Goal: Information Seeking & Learning: Learn about a topic

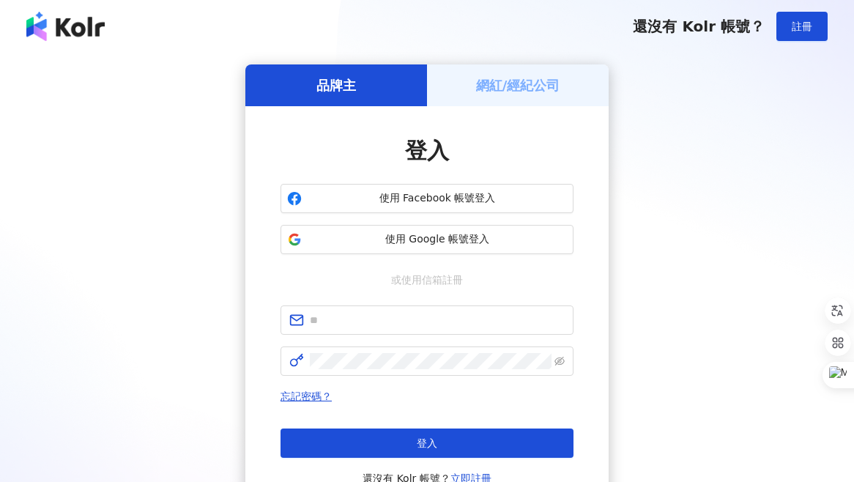
click at [505, 94] on h5 "網紅/經紀公司" at bounding box center [518, 85] width 84 height 18
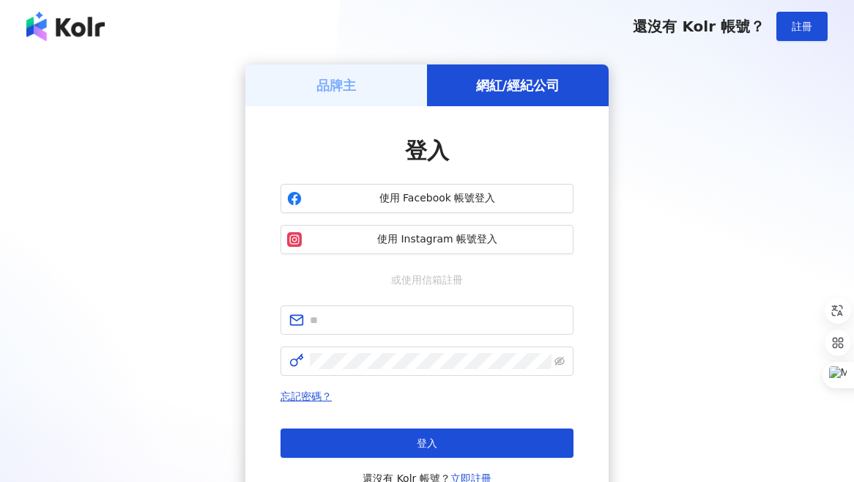
click at [376, 94] on div "品牌主" at bounding box center [336, 85] width 182 height 42
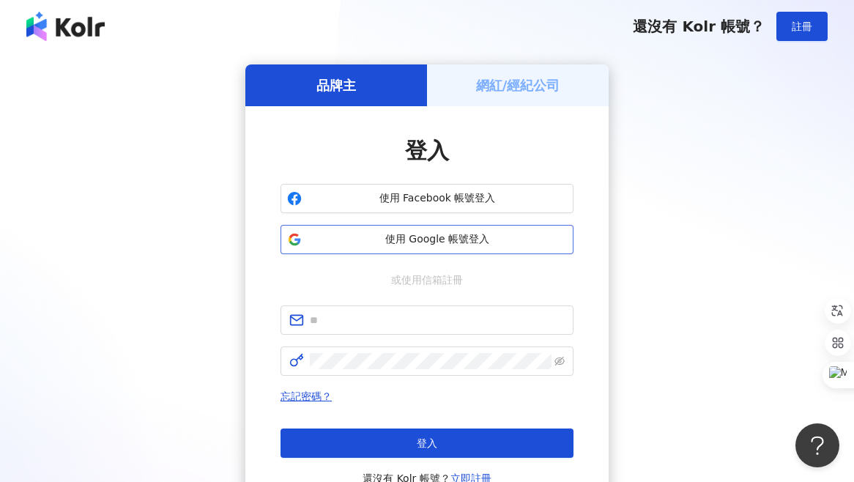
click at [438, 238] on span "使用 Google 帳號登入" at bounding box center [437, 239] width 259 height 15
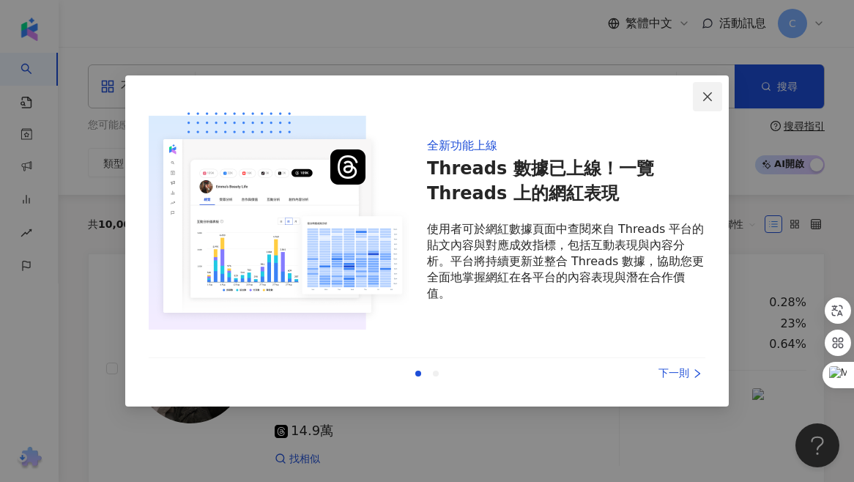
click at [710, 92] on icon "close" at bounding box center [708, 97] width 12 height 12
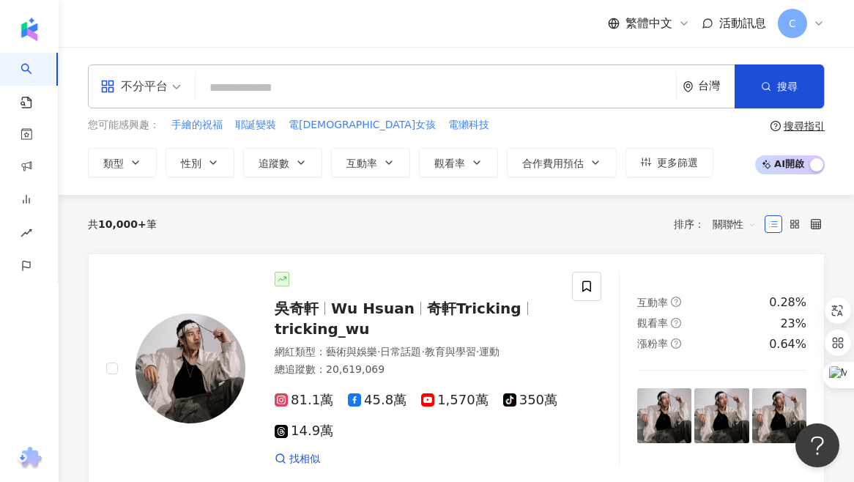
click at [295, 78] on input "search" at bounding box center [435, 88] width 469 height 28
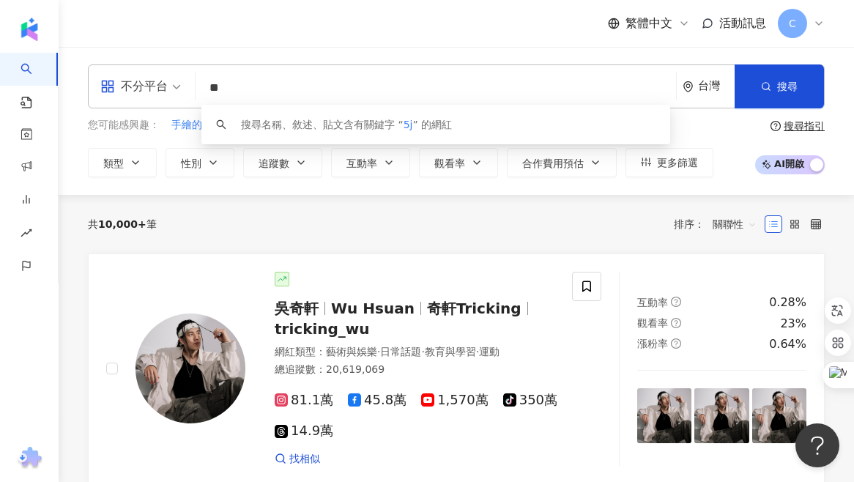
type input "*"
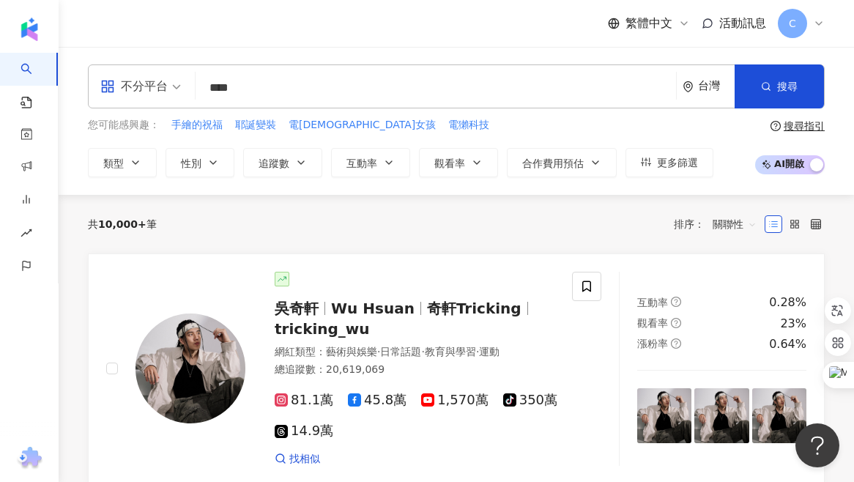
type input "****"
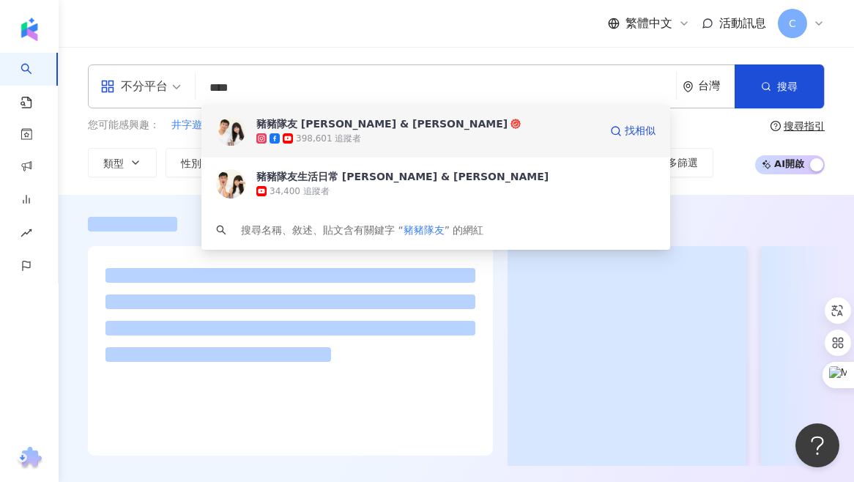
click at [445, 136] on div "398,601 追蹤者" at bounding box center [427, 138] width 343 height 15
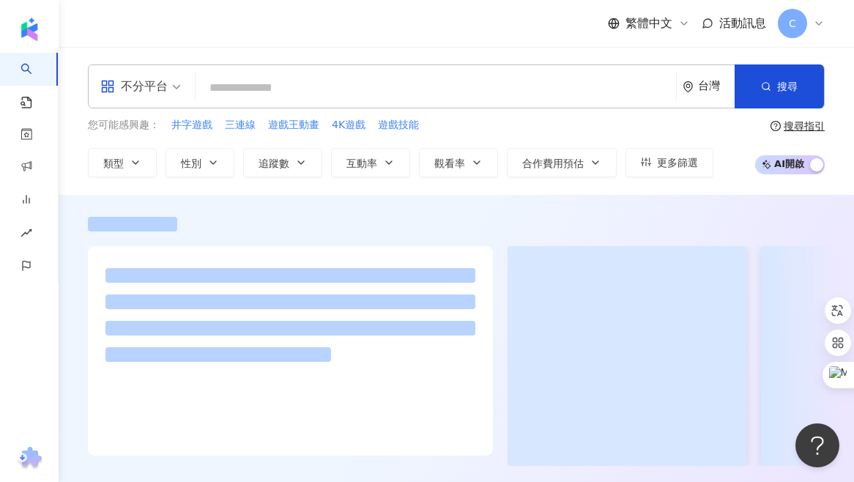
click at [354, 89] on input "search" at bounding box center [435, 88] width 469 height 28
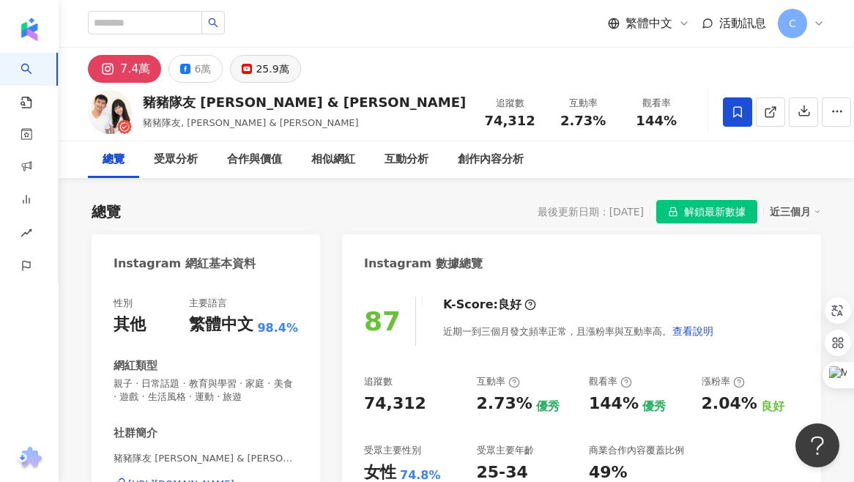
click at [262, 81] on button "25.9萬" at bounding box center [265, 69] width 70 height 28
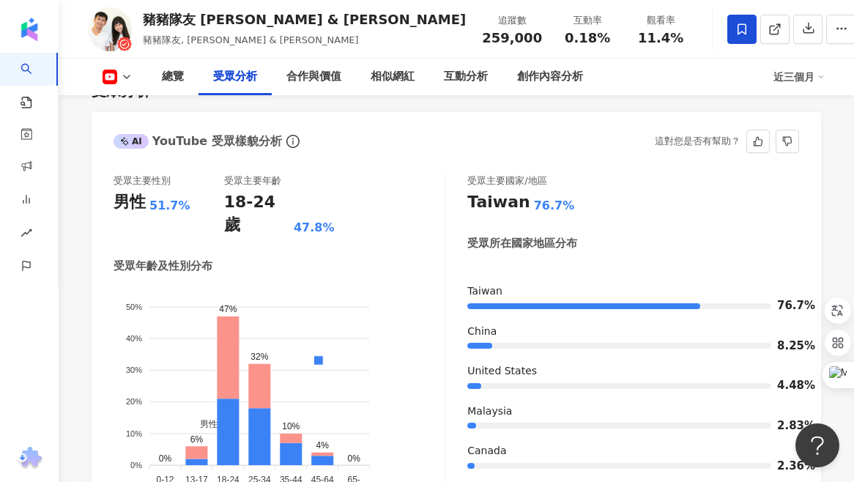
scroll to position [1359, 0]
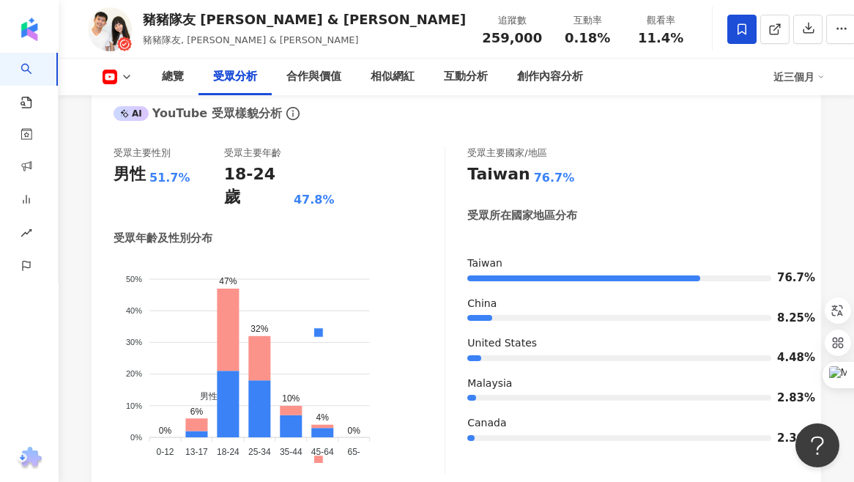
click at [123, 79] on icon at bounding box center [127, 77] width 12 height 12
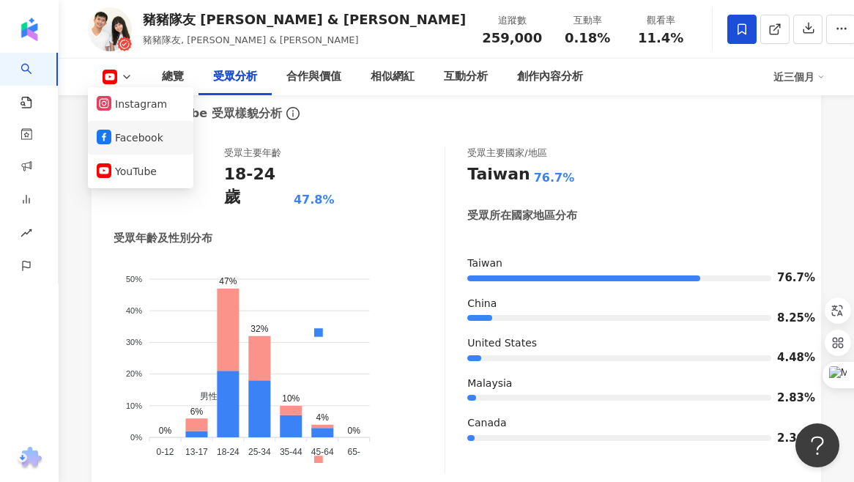
click at [119, 135] on button "Facebook" at bounding box center [141, 137] width 88 height 21
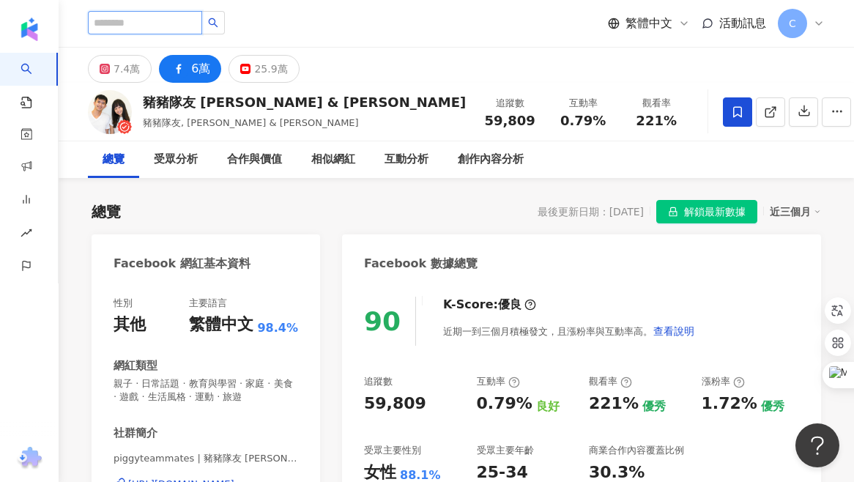
click at [119, 25] on input "search" at bounding box center [145, 22] width 114 height 23
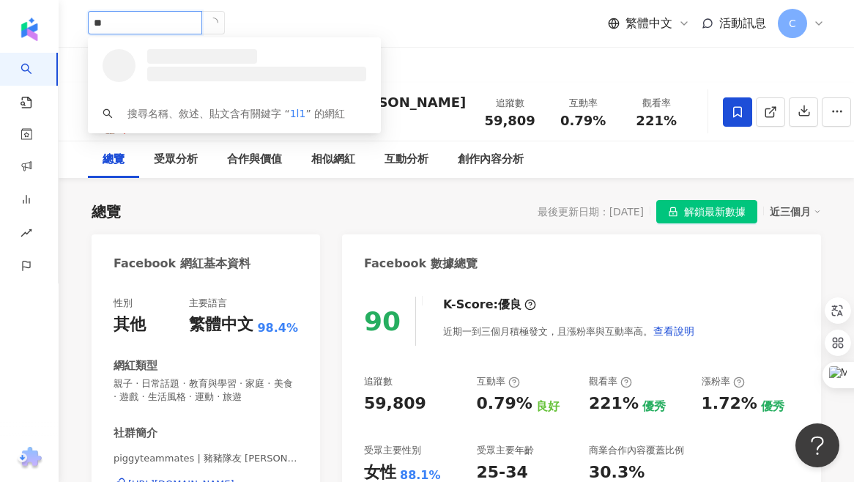
type input "*"
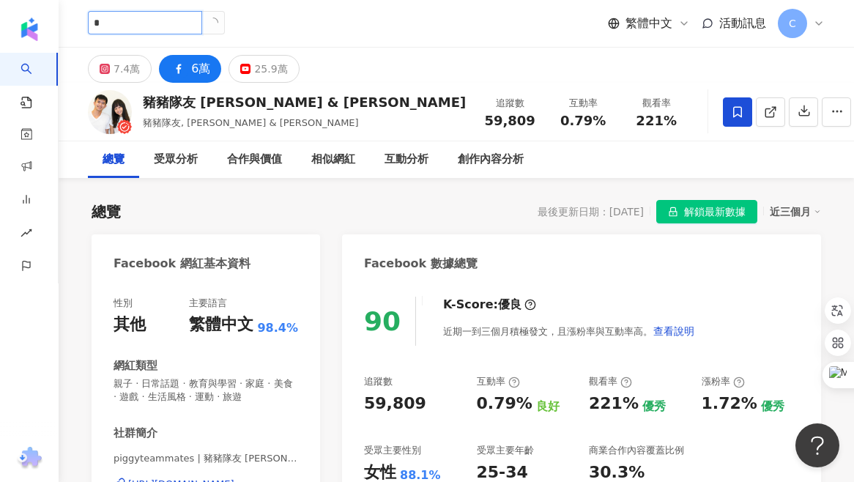
type input "*"
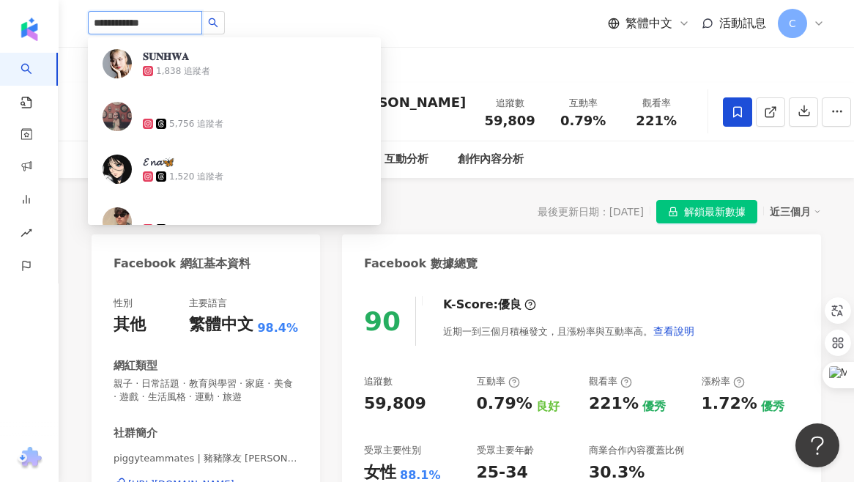
type input "**********"
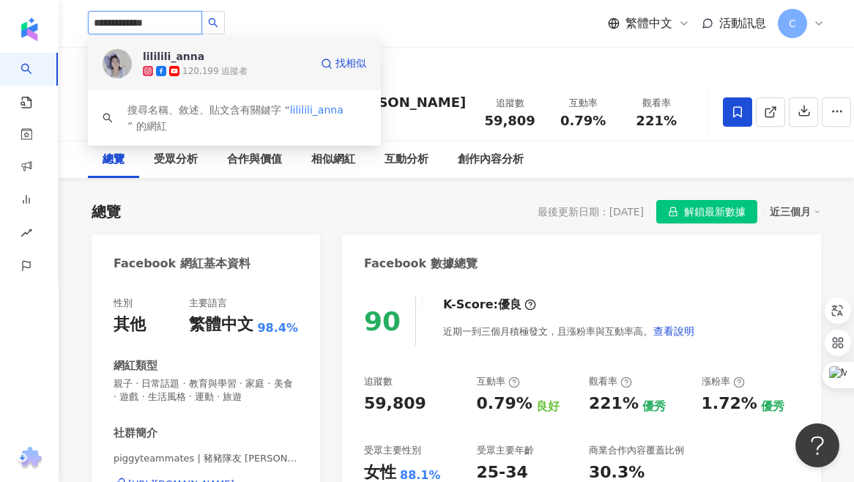
click at [192, 56] on div "lililili_anna" at bounding box center [174, 56] width 62 height 15
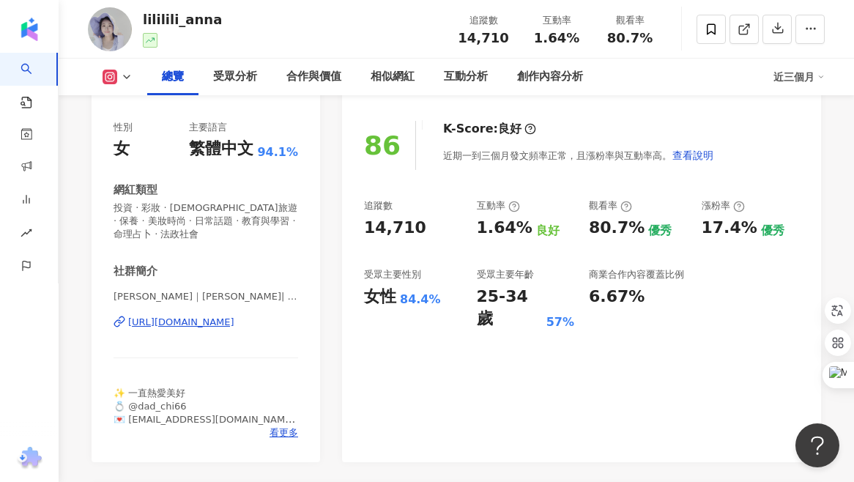
scroll to position [159, 0]
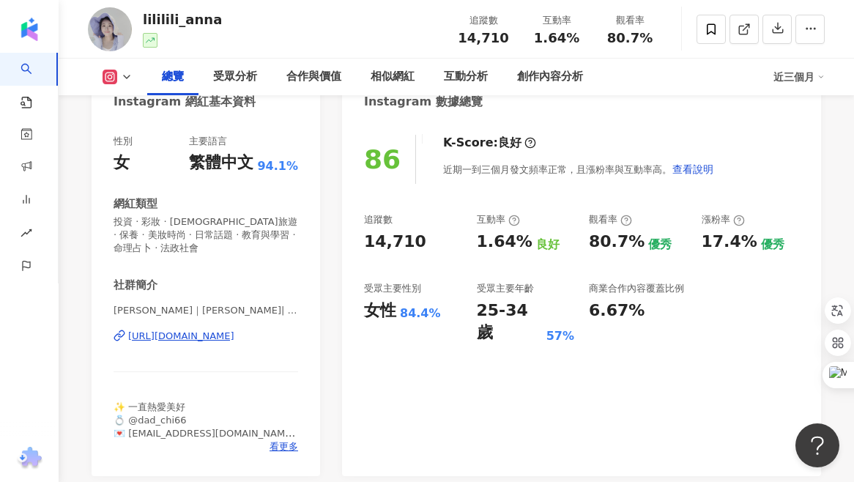
click at [123, 82] on icon at bounding box center [127, 77] width 12 height 12
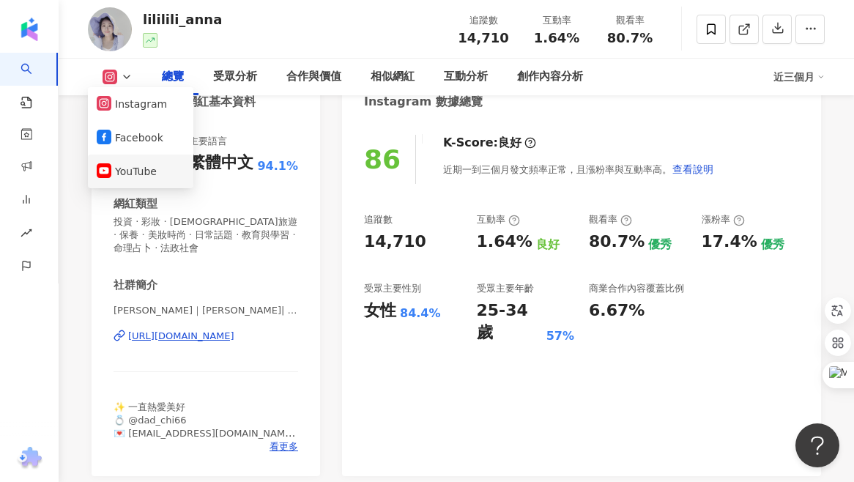
click at [139, 164] on button "YouTube" at bounding box center [141, 171] width 88 height 21
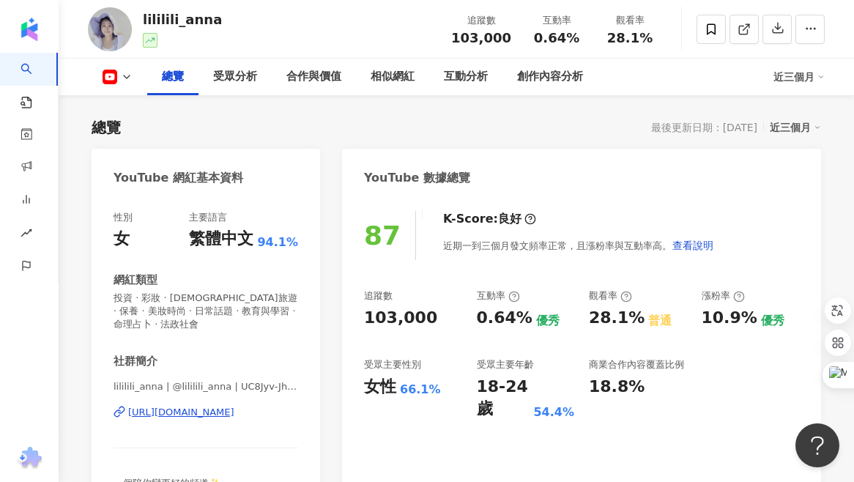
scroll to position [87, 0]
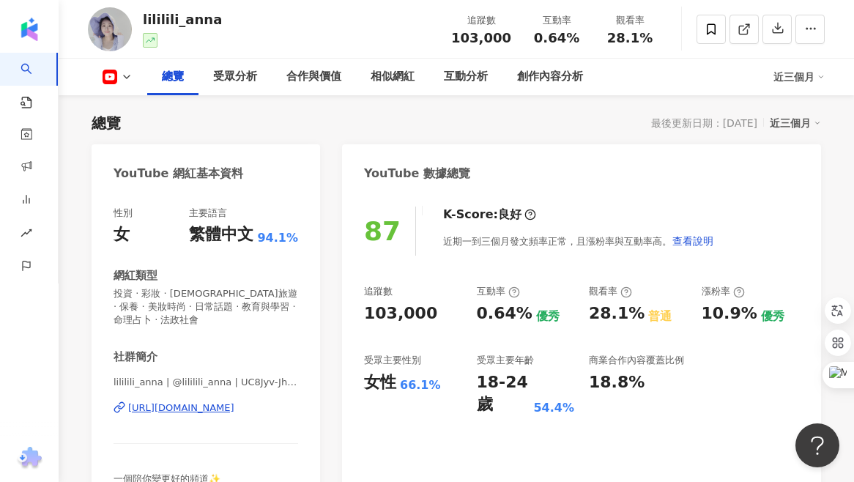
click at [130, 73] on icon at bounding box center [127, 77] width 12 height 12
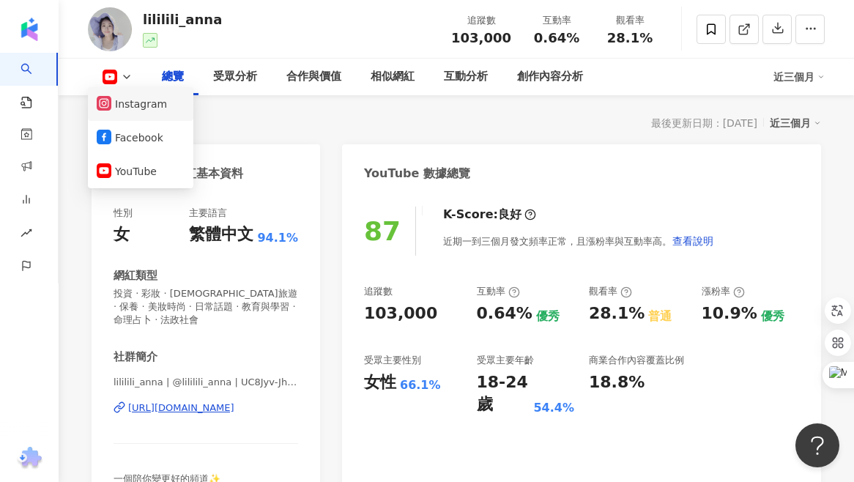
click at [138, 105] on button "Instagram" at bounding box center [141, 104] width 88 height 21
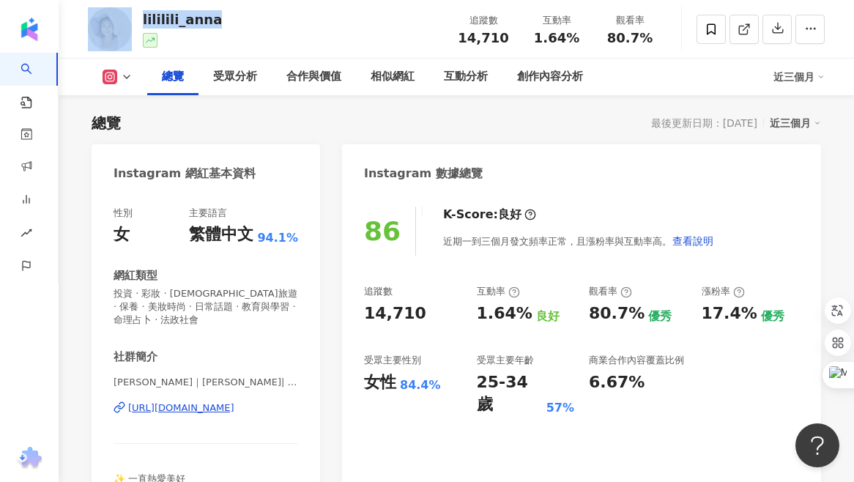
drag, startPoint x: 194, startPoint y: 26, endPoint x: 135, endPoint y: 26, distance: 58.6
click at [135, 26] on div "lililili_anna 追蹤數 14,710 互動率 1.64% 觀看率 80.7%" at bounding box center [456, 29] width 795 height 58
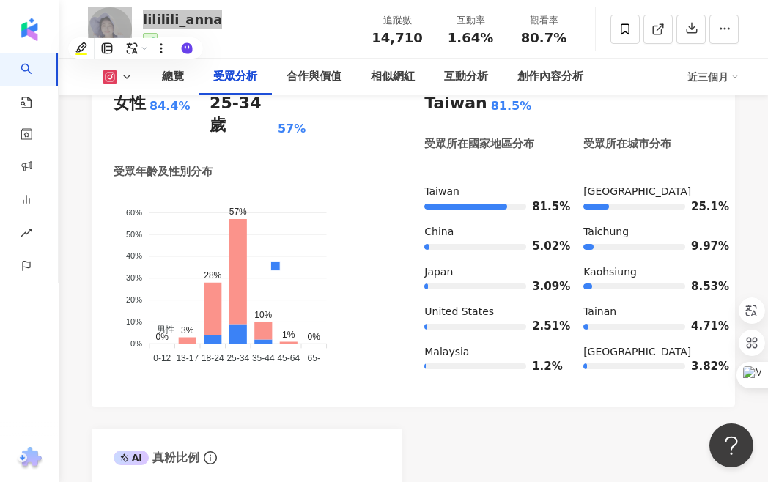
scroll to position [1579, 0]
